Goal: Check status: Check status

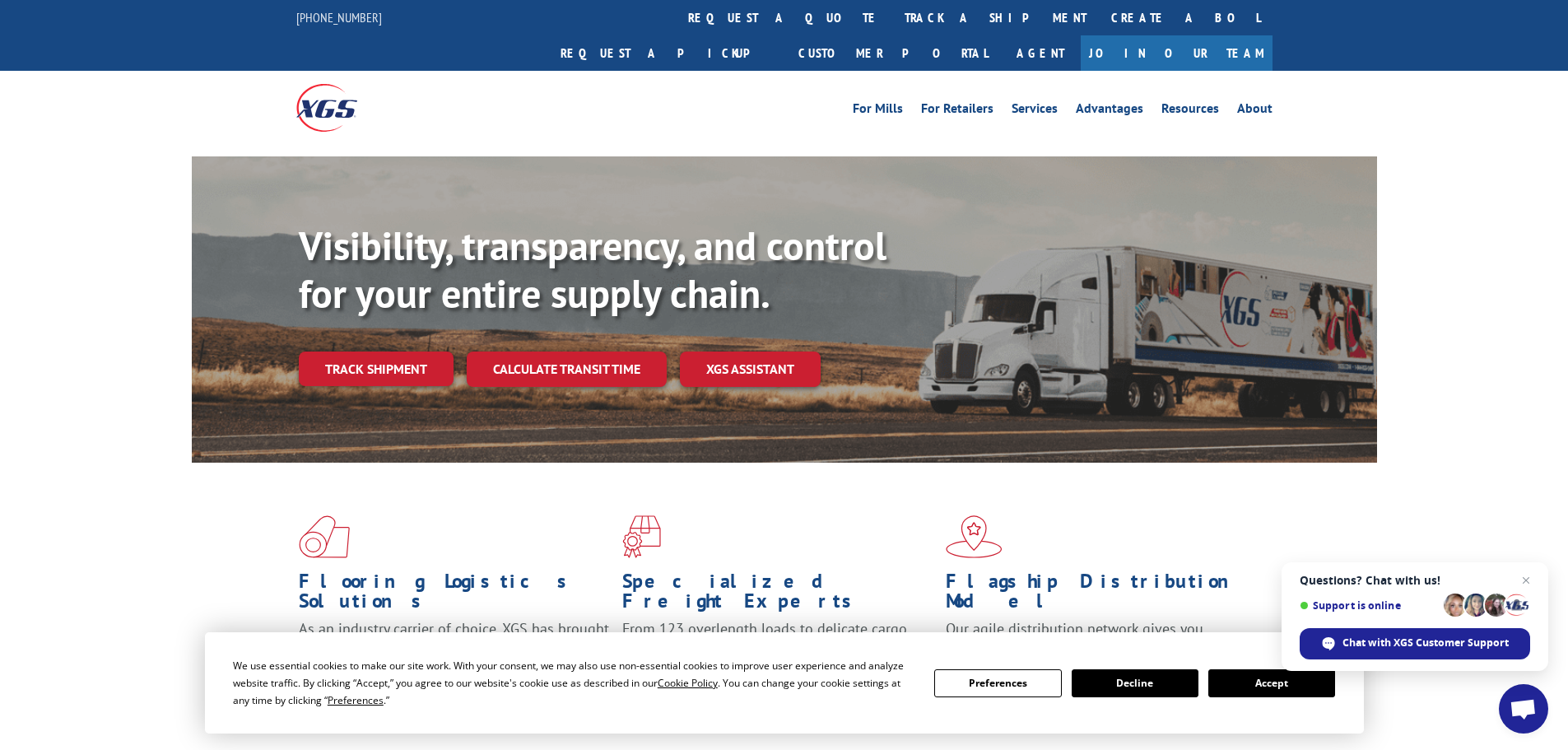
click at [1272, 687] on button "Accept" at bounding box center [1272, 682] width 127 height 28
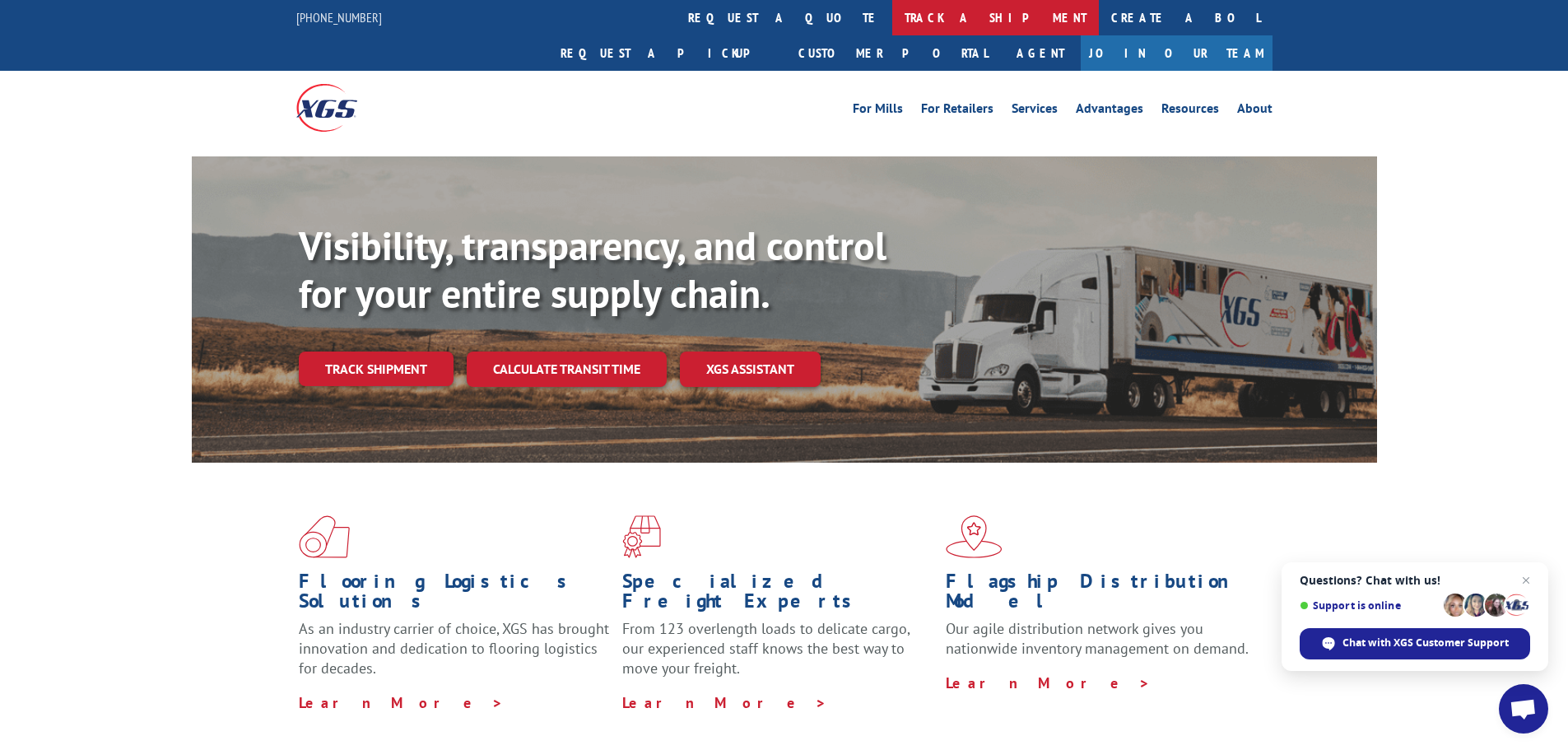
click at [892, 20] on link "track a shipment" at bounding box center [995, 18] width 206 height 36
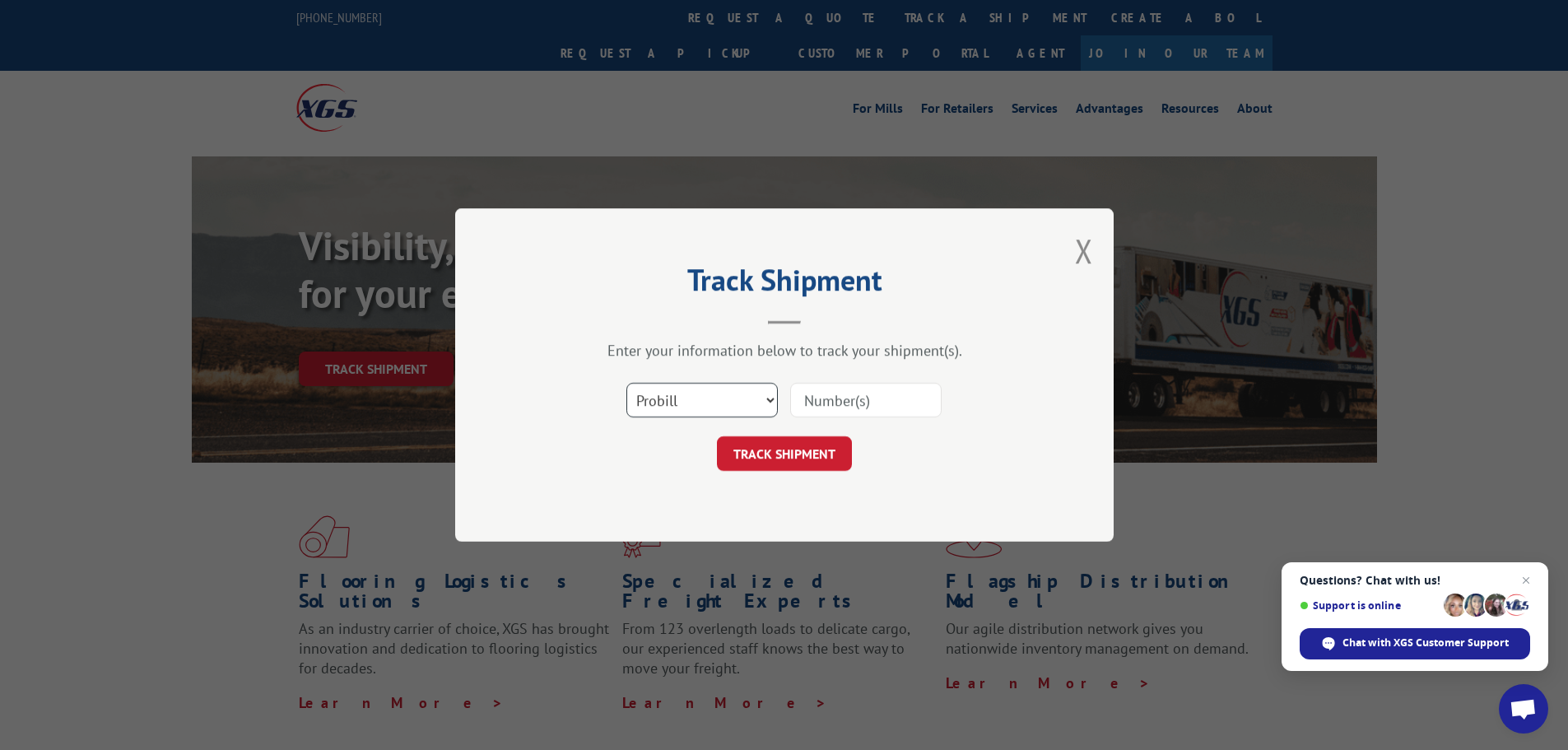
click at [719, 405] on select "Select category... Probill BOL PO" at bounding box center [702, 400] width 151 height 35
select select "bol"
click at [627, 383] on select "Select category... Probill BOL PO" at bounding box center [702, 400] width 151 height 35
drag, startPoint x: 844, startPoint y: 408, endPoint x: 850, endPoint y: 401, distance: 9.2
click at [846, 407] on input at bounding box center [865, 400] width 151 height 35
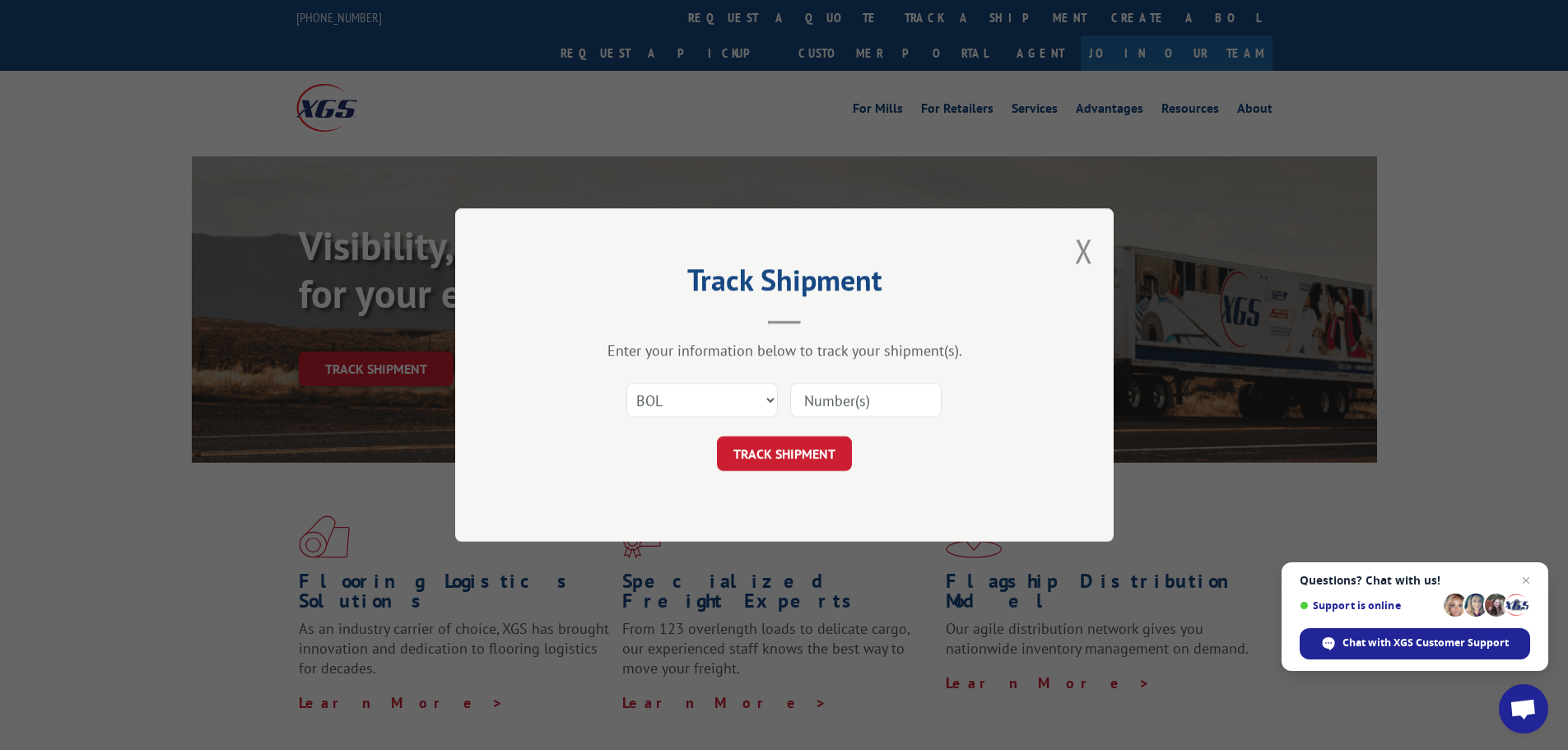
paste input "6005306"
type input "6005306"
click at [787, 451] on button "TRACK SHIPMENT" at bounding box center [785, 453] width 135 height 35
